Goal: Information Seeking & Learning: Learn about a topic

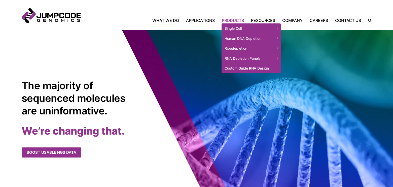
click at [235, 18] on link "Products" at bounding box center [232, 20] width 29 height 6
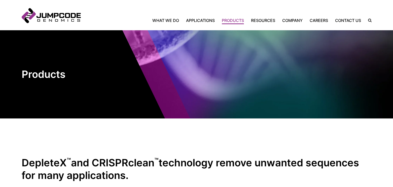
drag, startPoint x: 312, startPoint y: 119, endPoint x: 309, endPoint y: 120, distance: 3.2
drag, startPoint x: 321, startPoint y: 140, endPoint x: 317, endPoint y: 140, distance: 4.5
drag, startPoint x: 305, startPoint y: 98, endPoint x: 299, endPoint y: 91, distance: 8.9
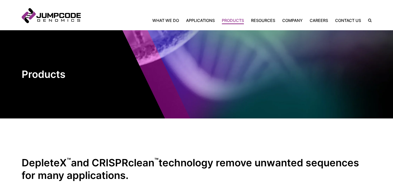
click at [305, 98] on img at bounding box center [196, 74] width 393 height 88
click at [323, 68] on img at bounding box center [196, 74] width 393 height 88
